Goal: Information Seeking & Learning: Learn about a topic

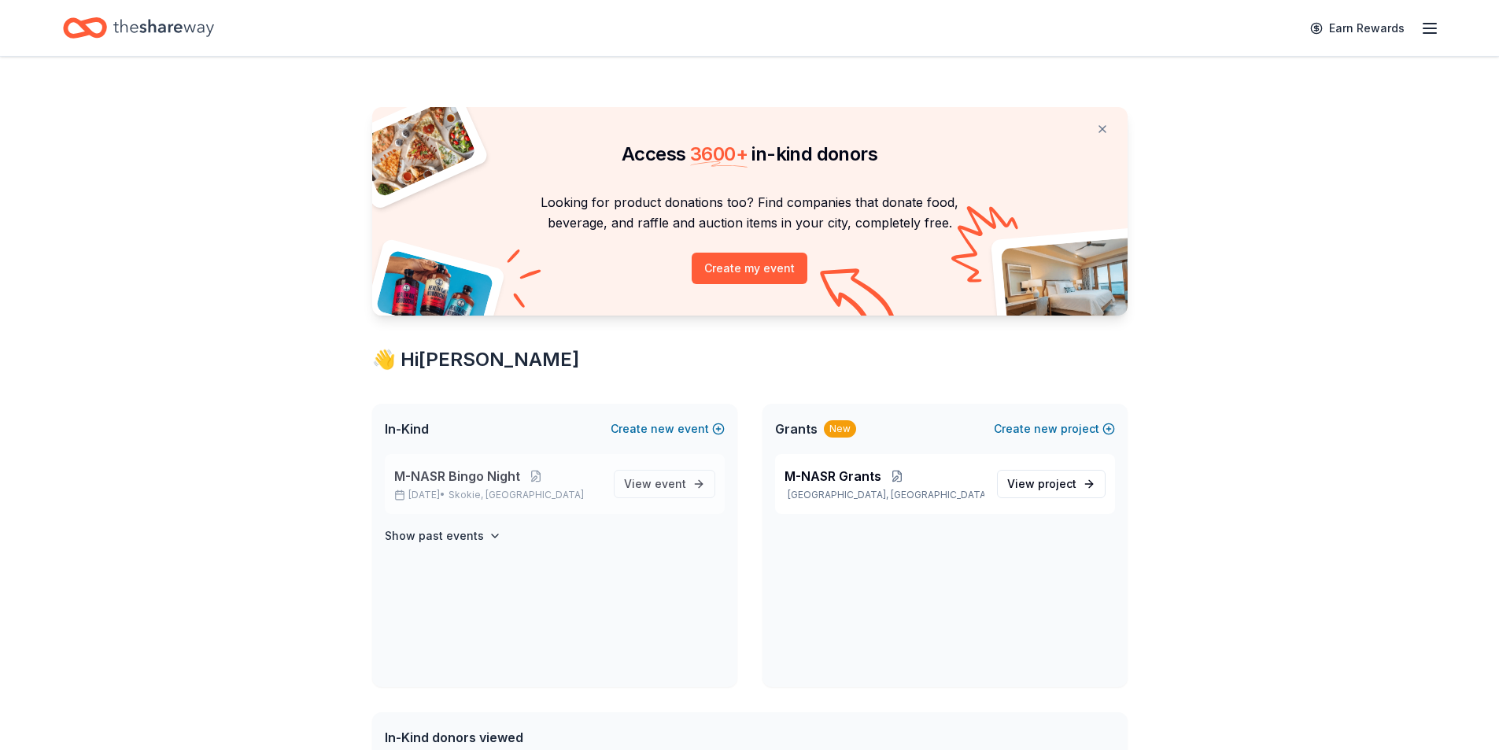
click at [437, 478] on span "M-NASR Bingo Night" at bounding box center [457, 476] width 126 height 19
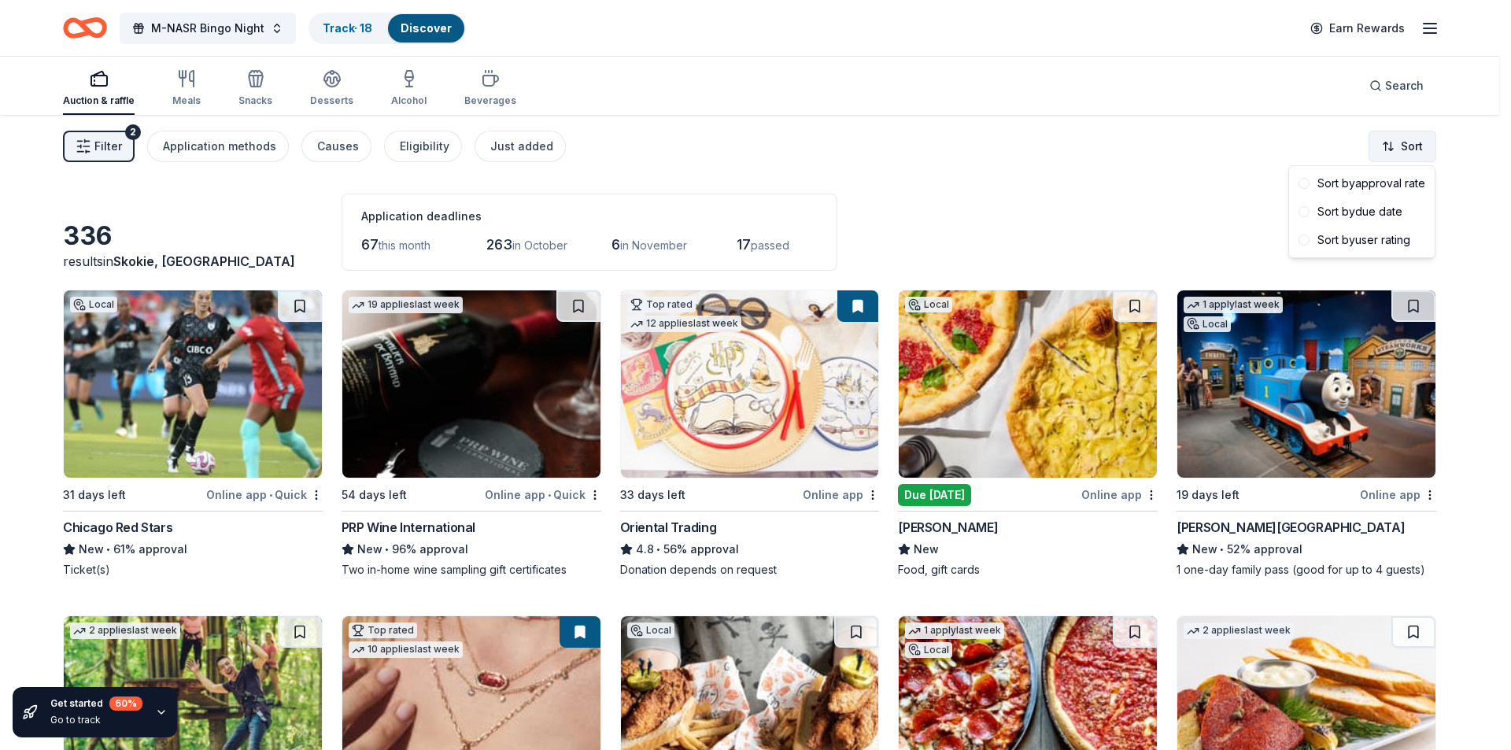
click at [1404, 138] on html "M-NASR Bingo Night Track · 18 Discover Earn Rewards Auction & raffle Meals Snac…" at bounding box center [755, 375] width 1511 height 750
click at [1348, 210] on div "Sort by due date" at bounding box center [1361, 212] width 139 height 28
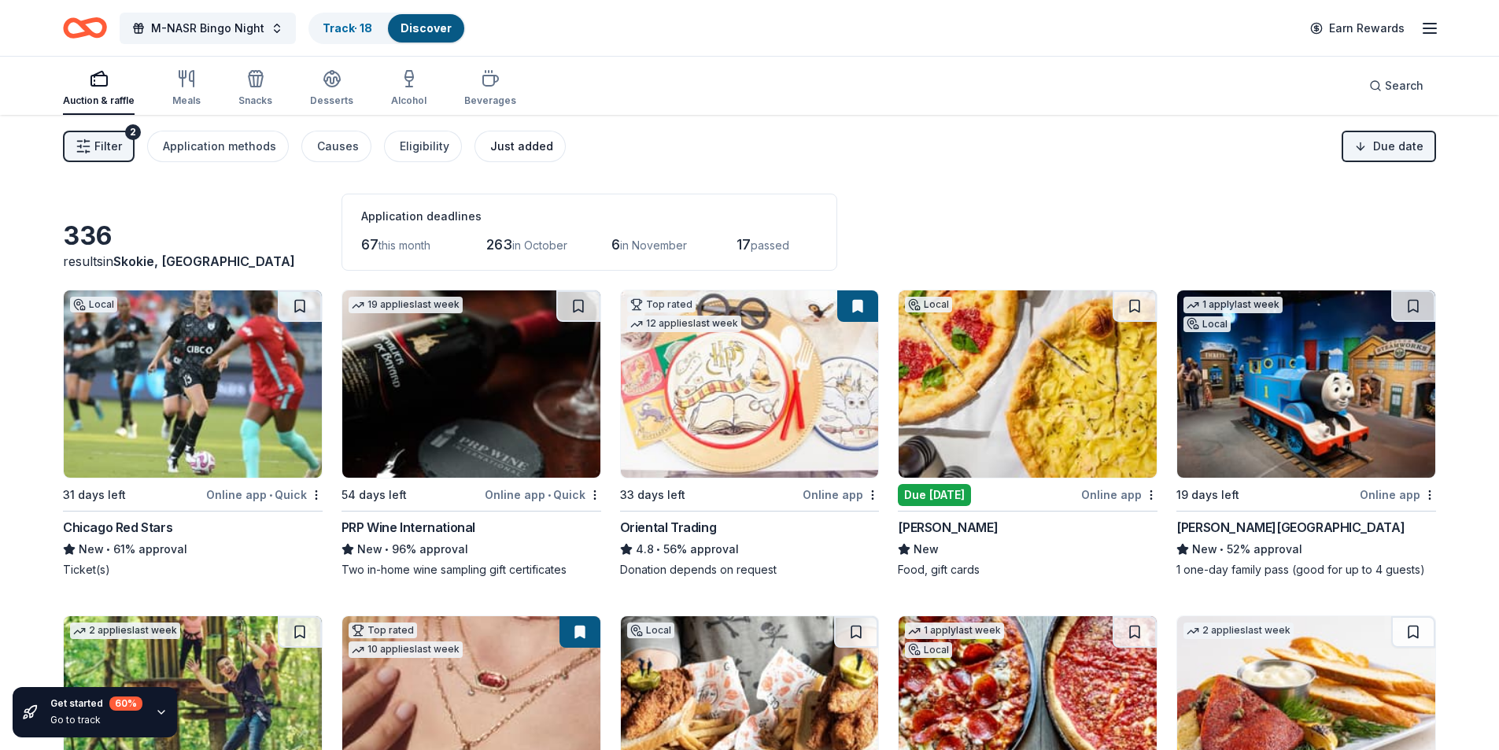
click at [500, 143] on div "Just added" at bounding box center [521, 146] width 63 height 19
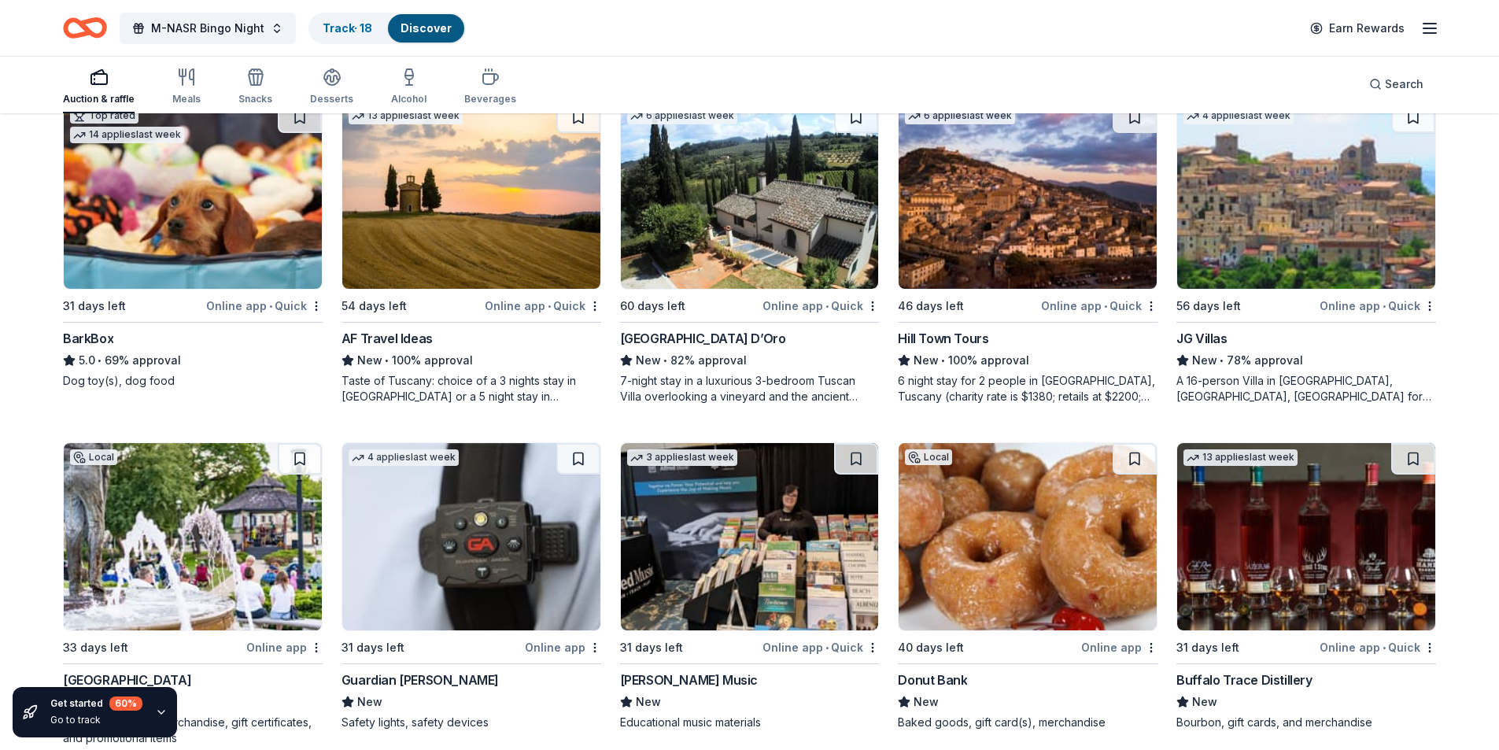
scroll to position [558, 0]
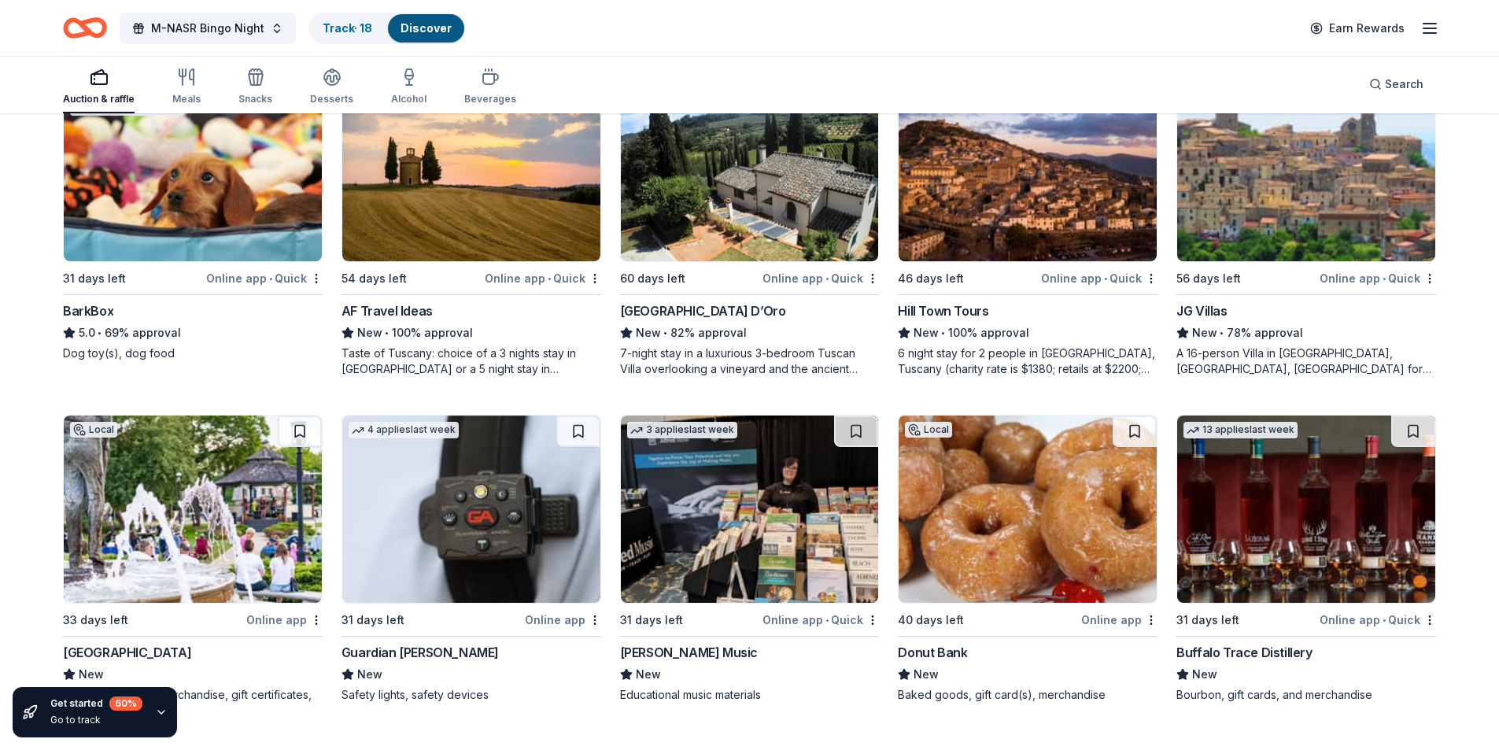
click at [992, 555] on img at bounding box center [1028, 509] width 258 height 187
drag, startPoint x: 39, startPoint y: 567, endPoint x: 6, endPoint y: 513, distance: 62.5
click at [35, 561] on div "15 results in [GEOGRAPHIC_DATA], [GEOGRAPHIC_DATA] Application deadlines 1 this…" at bounding box center [749, 153] width 1499 height 1193
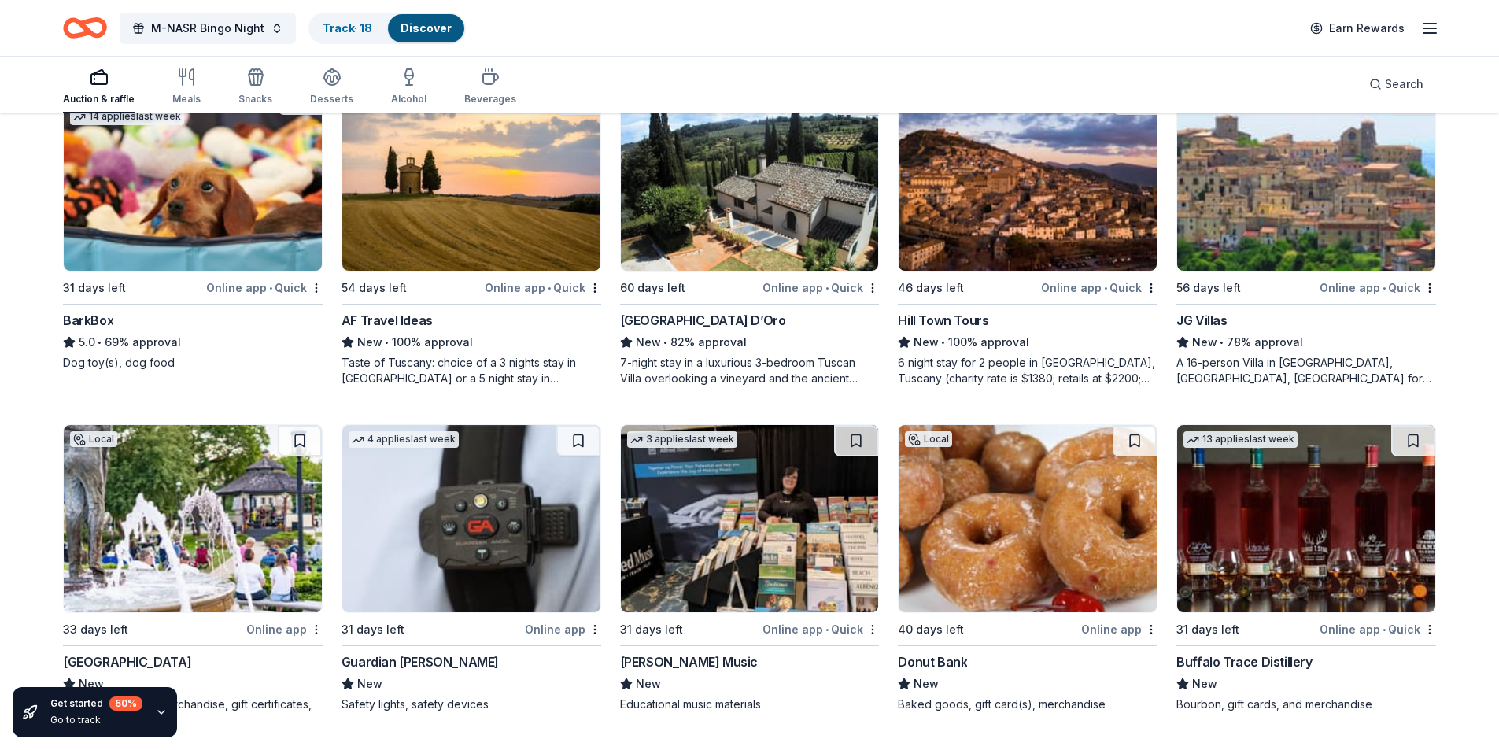
scroll to position [558, 0]
